Goal: Task Accomplishment & Management: Complete application form

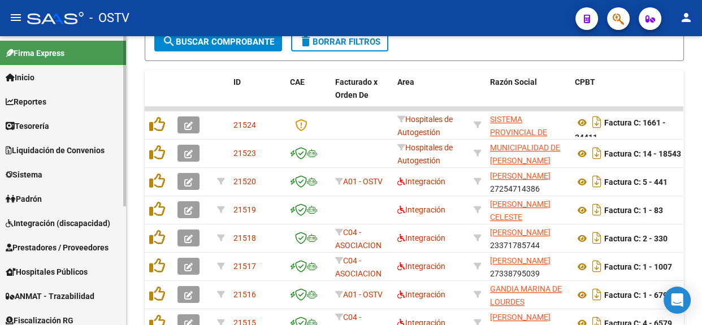
click at [69, 150] on span "Liquidación de Convenios" at bounding box center [55, 150] width 99 height 12
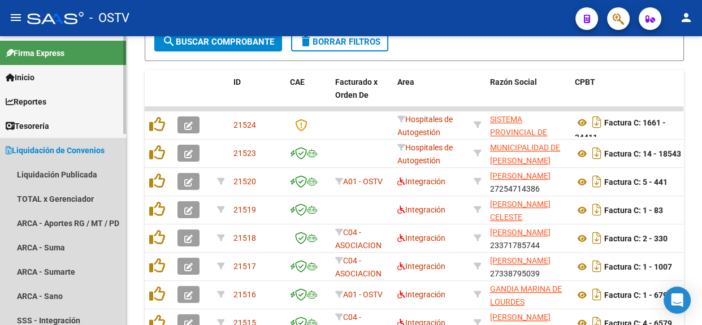
click at [94, 154] on span "Liquidación de Convenios" at bounding box center [55, 150] width 99 height 12
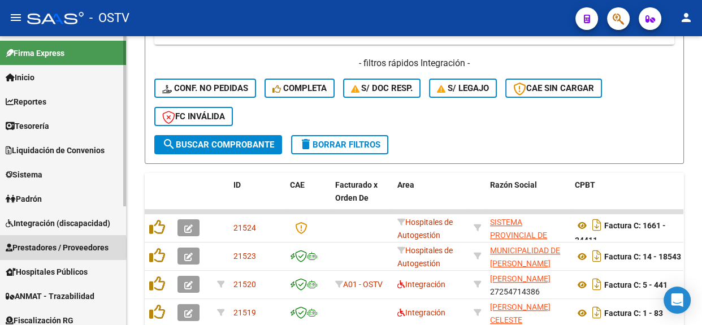
click at [53, 248] on span "Prestadores / Proveedores" at bounding box center [57, 247] width 103 height 12
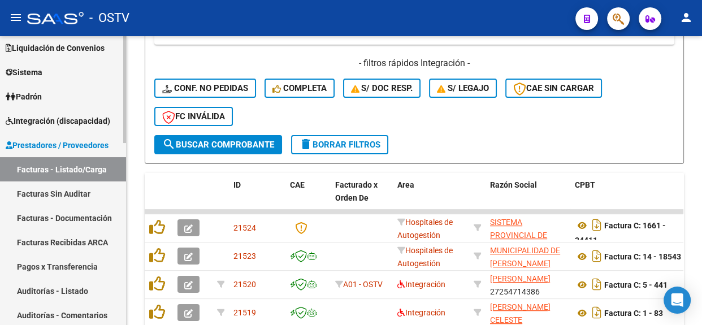
scroll to position [257, 0]
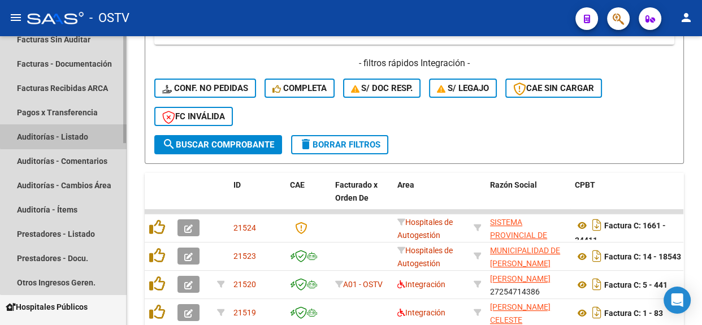
click at [78, 135] on link "Auditorías - Listado" at bounding box center [63, 136] width 126 height 24
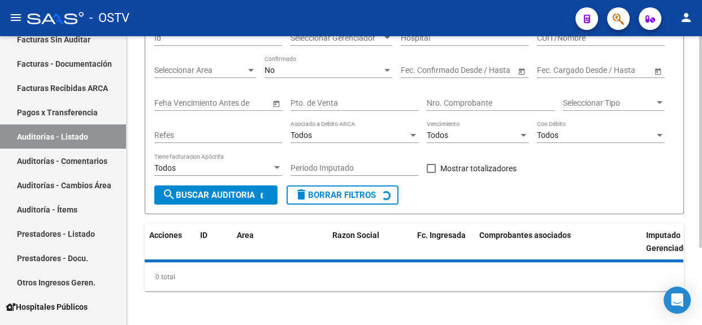
scroll to position [53, 0]
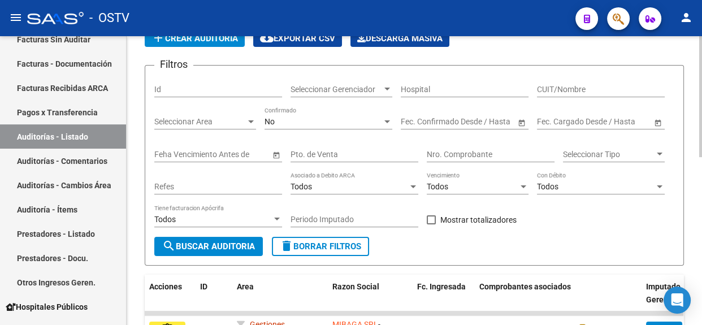
click at [442, 150] on input "Nro. Comprobante" at bounding box center [491, 155] width 128 height 10
paste input "6865"
type input "6865"
click at [207, 237] on button "search Buscar Auditoria" at bounding box center [208, 246] width 108 height 19
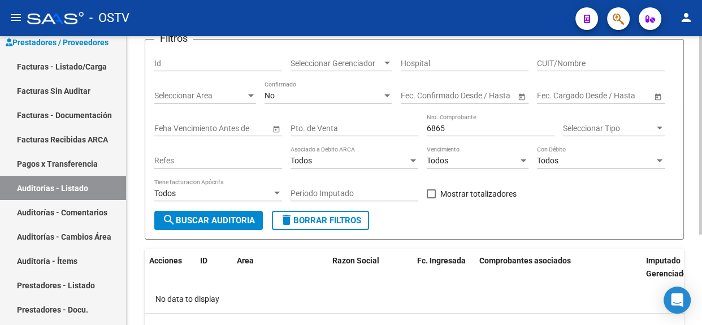
scroll to position [0, 0]
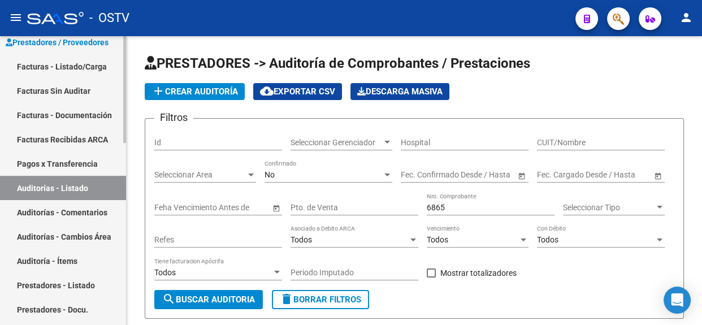
click at [58, 59] on link "Facturas - Listado/Carga" at bounding box center [63, 66] width 126 height 24
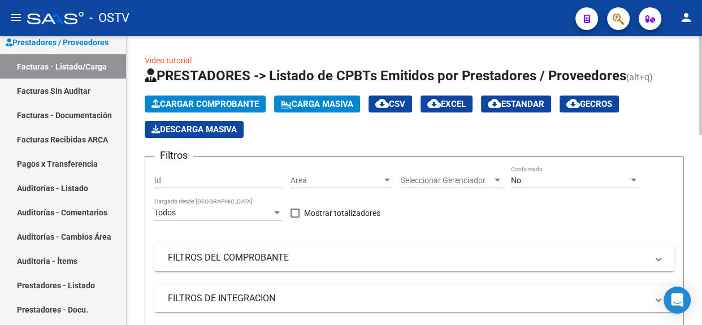
scroll to position [102, 0]
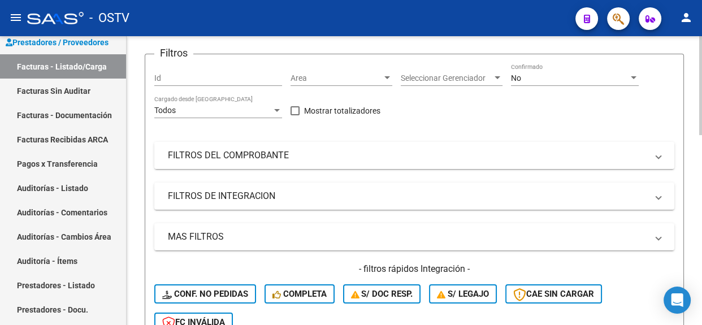
click at [317, 149] on mat-panel-title "FILTROS DEL COMPROBANTE" at bounding box center [407, 155] width 479 height 12
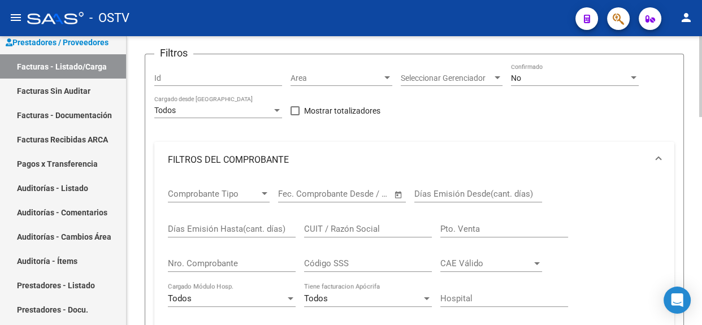
scroll to position [257, 0]
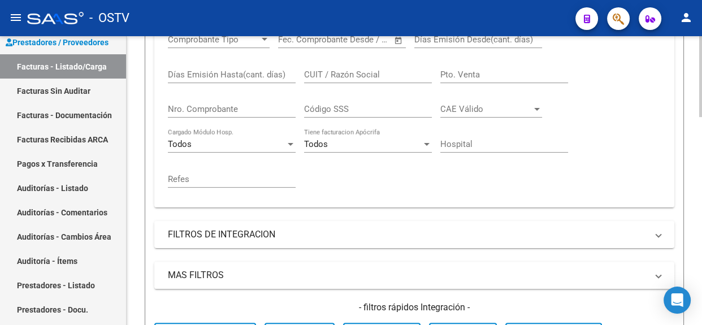
click at [216, 107] on input "Nro. Comprobante" at bounding box center [232, 109] width 128 height 10
paste input "6865"
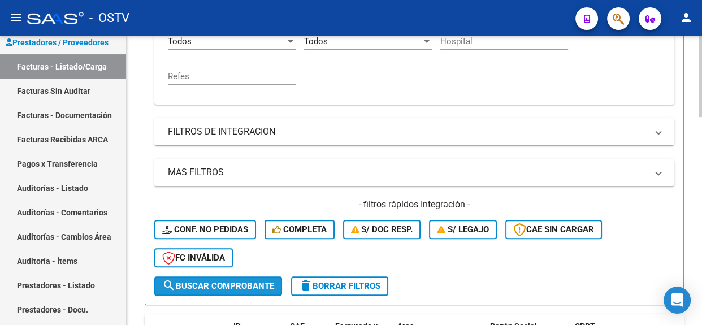
drag, startPoint x: 254, startPoint y: 277, endPoint x: 267, endPoint y: 241, distance: 38.4
click at [255, 281] on span "search Buscar Comprobante" at bounding box center [218, 286] width 112 height 10
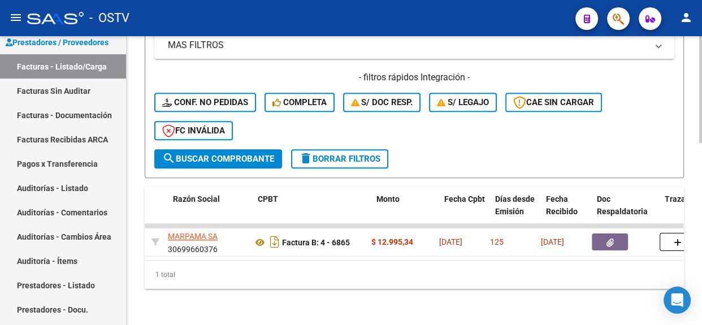
scroll to position [0, 265]
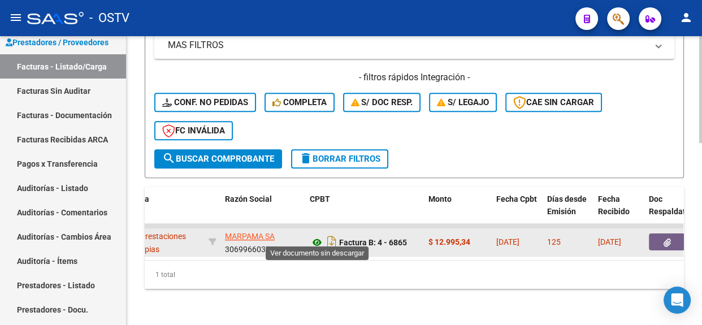
click at [314, 236] on icon at bounding box center [317, 243] width 15 height 14
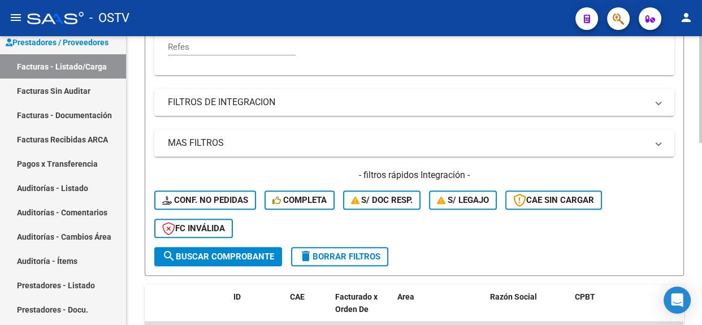
scroll to position [234, 0]
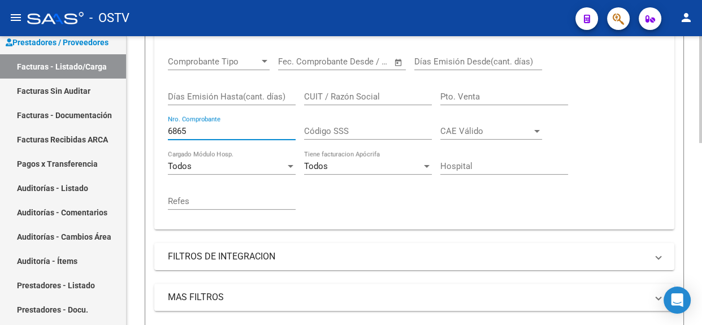
click at [224, 131] on input "6865" at bounding box center [232, 131] width 128 height 10
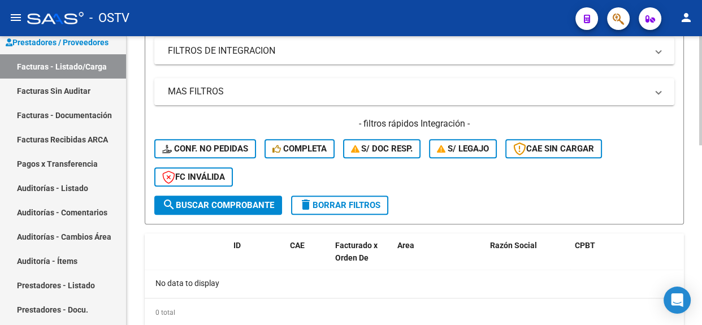
scroll to position [475, 0]
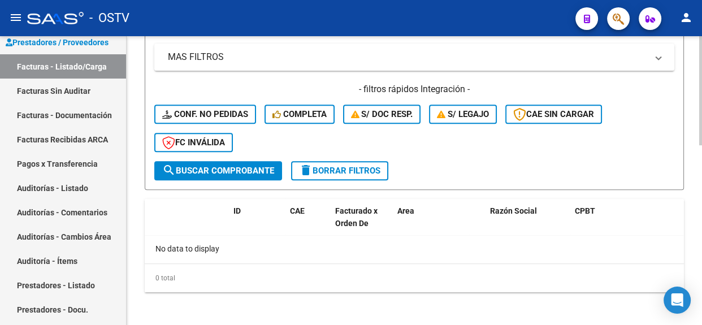
type input "6866"
click at [223, 171] on span "search Buscar Comprobante" at bounding box center [218, 171] width 112 height 10
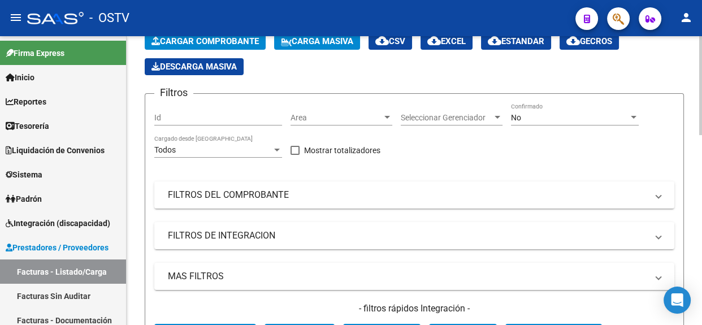
scroll to position [66, 0]
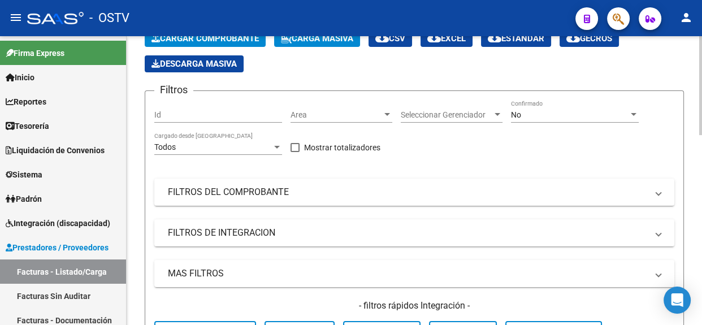
click at [699, 144] on div at bounding box center [700, 108] width 3 height 99
click at [408, 188] on mat-panel-title "FILTROS DEL COMPROBANTE" at bounding box center [407, 192] width 479 height 12
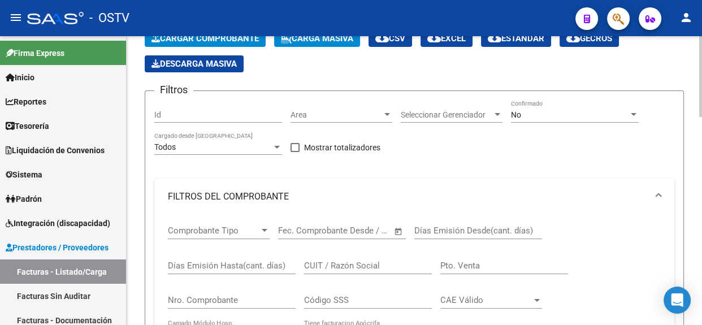
click at [265, 301] on input "Nro. Comprobante" at bounding box center [232, 300] width 128 height 10
click at [375, 104] on div "Area Area" at bounding box center [341, 111] width 102 height 23
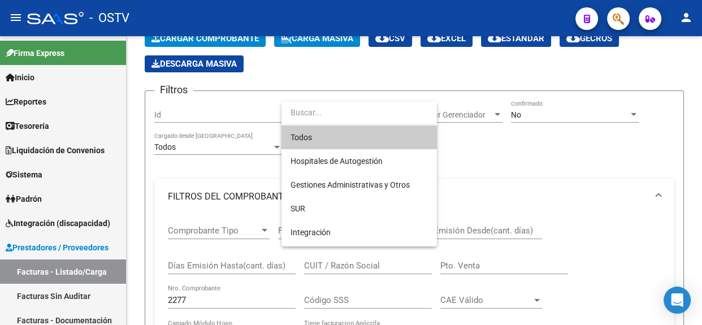
click at [517, 112] on div at bounding box center [351, 162] width 702 height 325
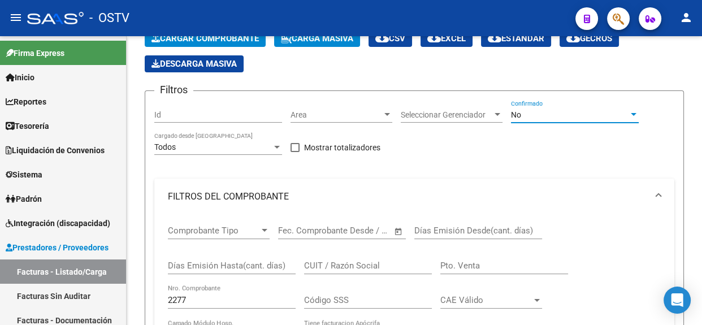
click at [517, 112] on span "No" at bounding box center [516, 114] width 10 height 9
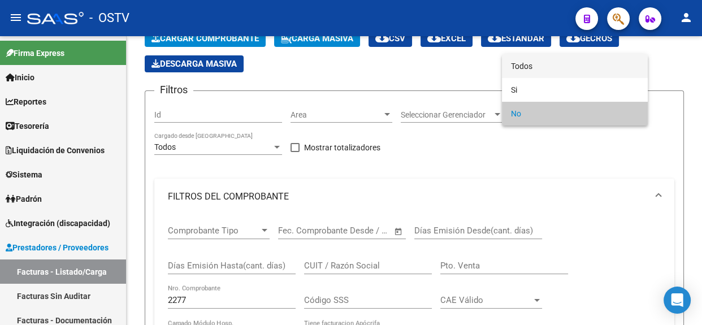
click at [525, 69] on span "Todos" at bounding box center [575, 66] width 128 height 24
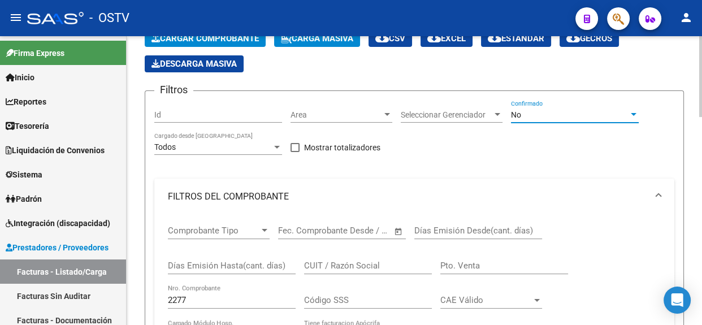
click at [701, 203] on div at bounding box center [700, 180] width 3 height 289
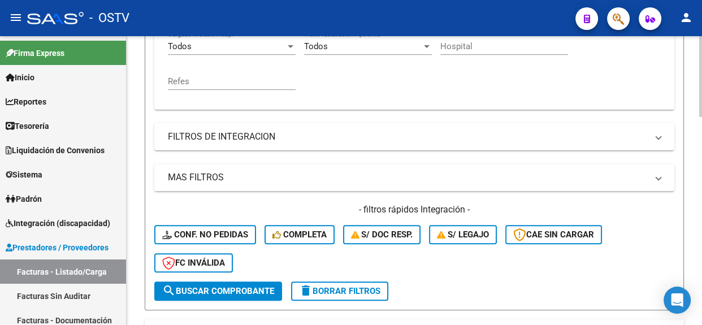
click at [701, 203] on div at bounding box center [700, 176] width 3 height 81
click at [192, 292] on span "search Buscar Comprobante" at bounding box center [218, 291] width 112 height 10
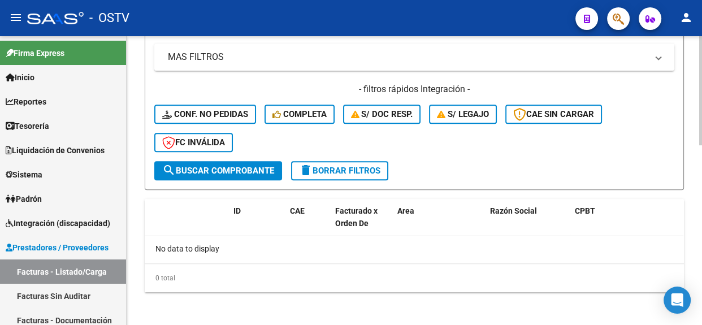
click at [701, 299] on div at bounding box center [700, 180] width 3 height 289
click at [265, 166] on span "search Buscar Comprobante" at bounding box center [218, 171] width 112 height 10
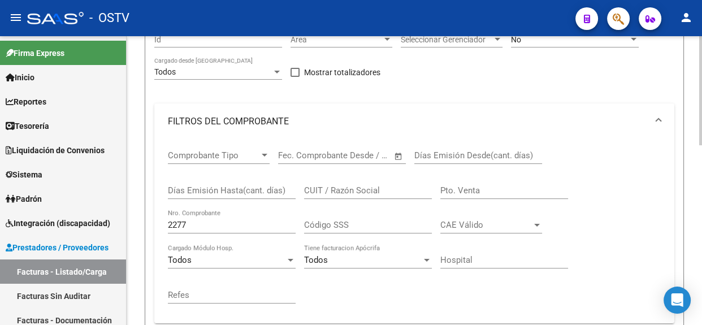
scroll to position [124, 0]
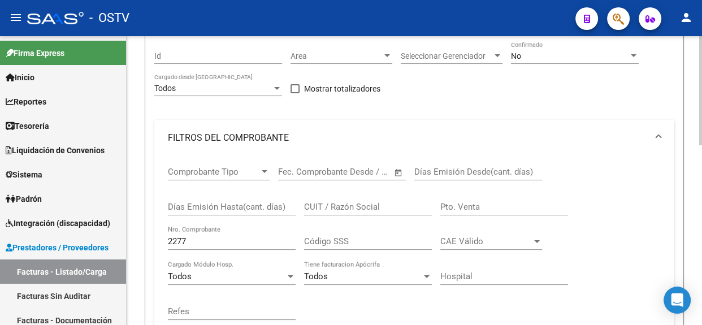
click at [701, 99] on div at bounding box center [700, 137] width 3 height 109
click at [198, 238] on input "2277" at bounding box center [232, 241] width 128 height 10
type input "2"
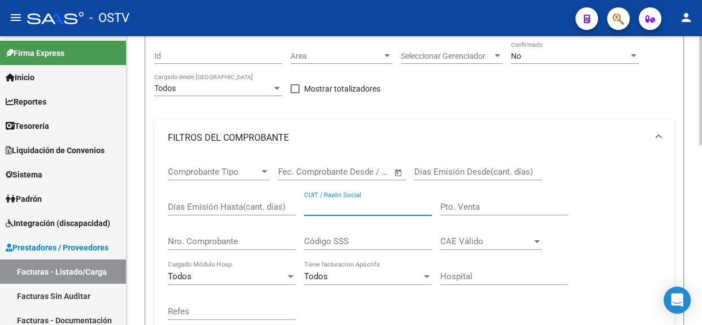
click at [336, 205] on input "CUIT / Razón Social" at bounding box center [368, 207] width 128 height 10
click at [701, 221] on div at bounding box center [700, 180] width 3 height 289
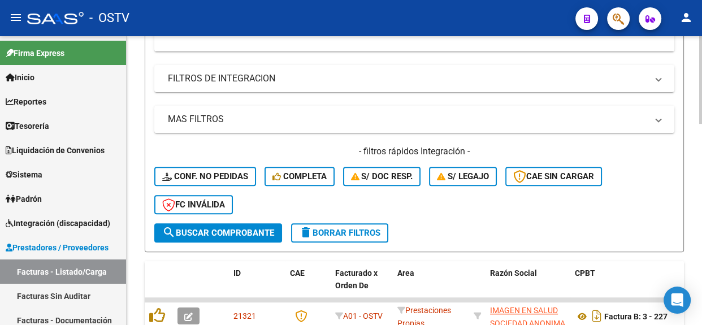
click at [701, 221] on div at bounding box center [700, 207] width 3 height 88
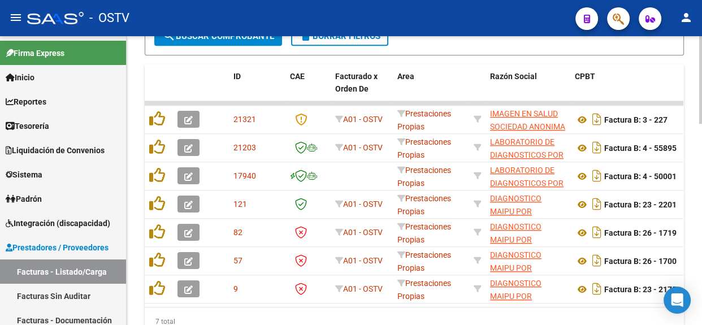
scroll to position [604, 0]
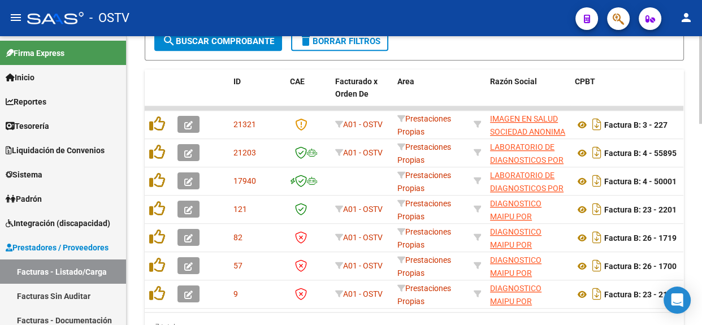
click at [689, 299] on body "menu - OSTV person Firma Express Inicio Calendario SSS Instructivos Contacto OS…" at bounding box center [351, 162] width 702 height 325
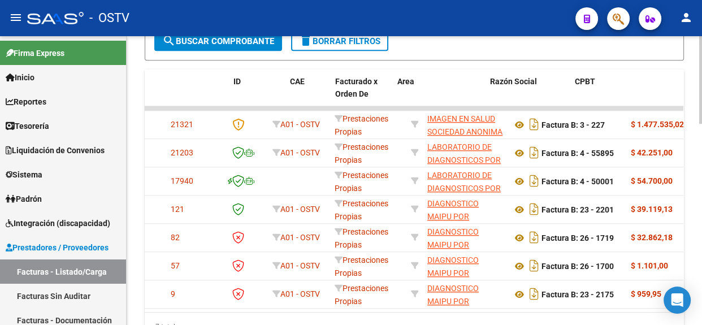
scroll to position [0, 0]
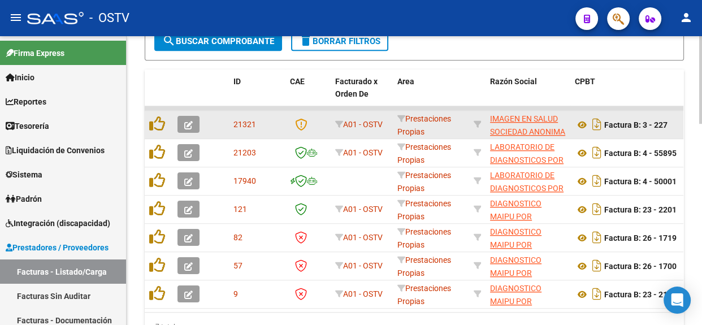
type input "imagen"
click at [199, 116] on div at bounding box center [192, 124] width 31 height 17
click at [192, 121] on icon "button" at bounding box center [188, 125] width 8 height 8
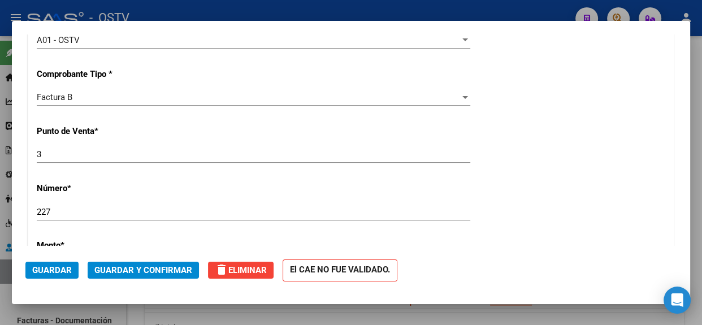
scroll to position [349, 0]
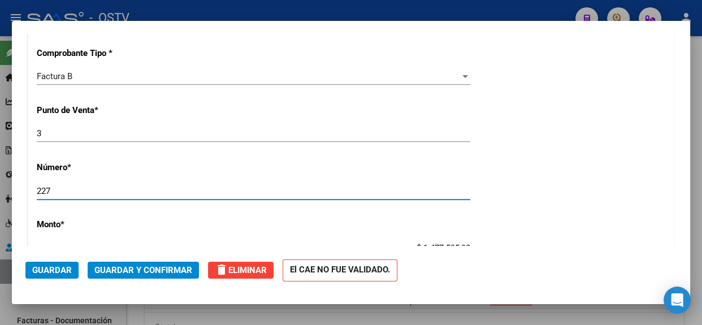
click at [118, 191] on input "227" at bounding box center [253, 191] width 433 height 10
type input "2277"
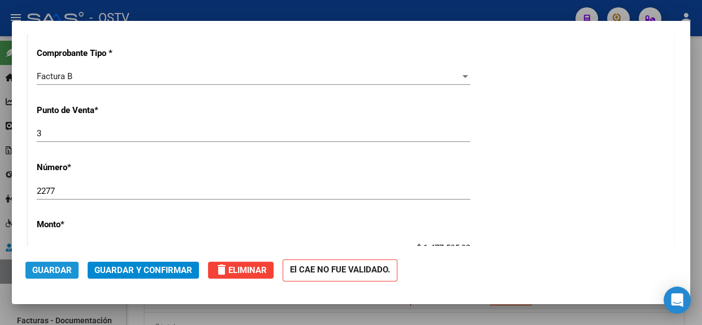
click at [68, 263] on button "Guardar" at bounding box center [51, 270] width 53 height 17
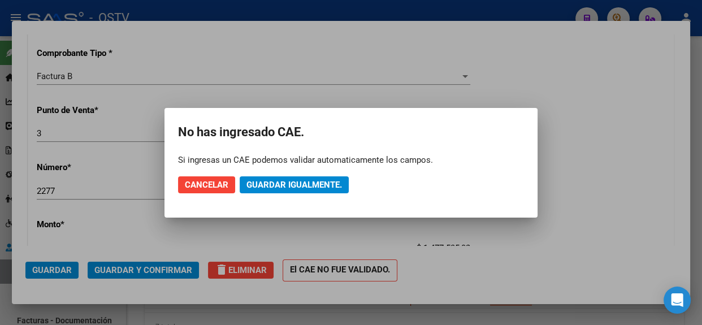
type input "75374188728889"
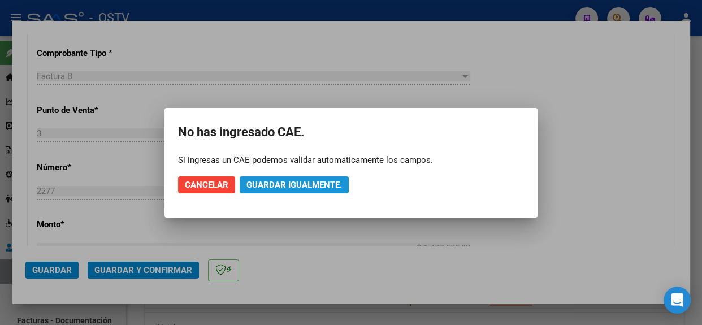
click at [277, 186] on span "Guardar igualmente." at bounding box center [293, 185] width 95 height 10
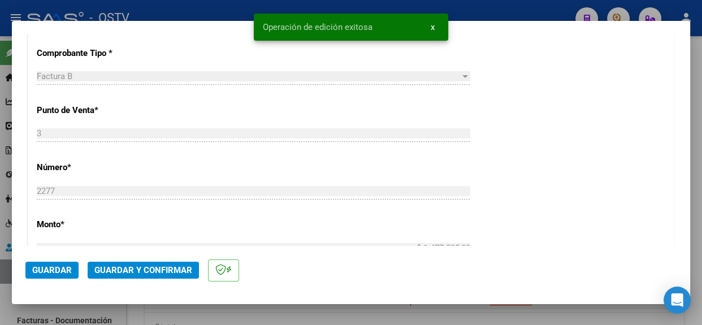
click at [701, 151] on div at bounding box center [351, 162] width 702 height 325
type input "$ 0,00"
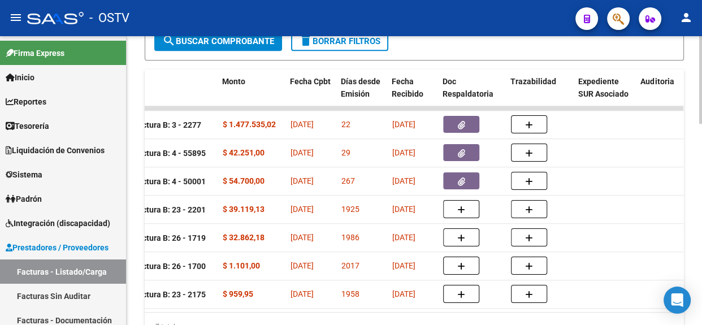
scroll to position [0, 0]
